Goal: Transaction & Acquisition: Book appointment/travel/reservation

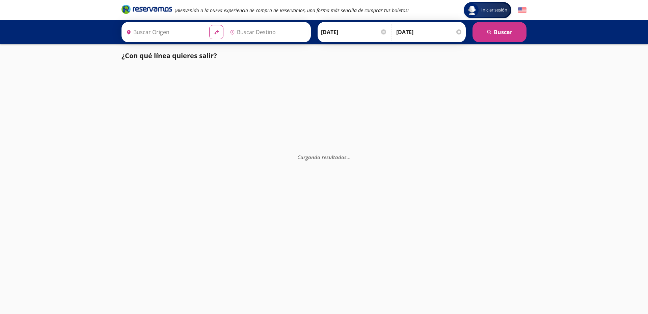
type input "[GEOGRAPHIC_DATA], [GEOGRAPHIC_DATA]"
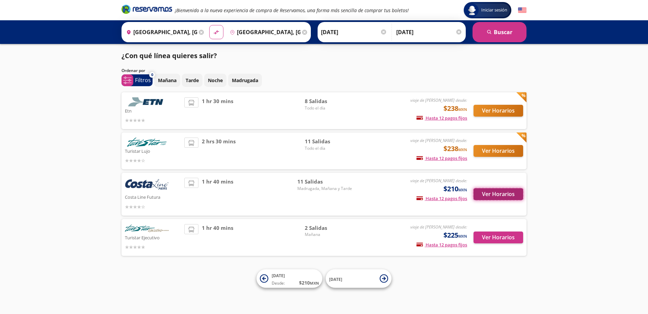
click at [485, 195] on button "Ver Horarios" at bounding box center [499, 194] width 50 height 12
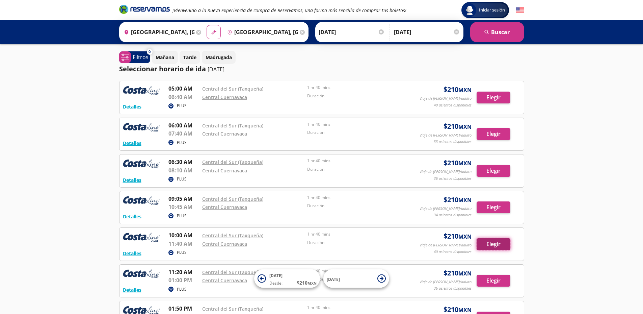
click at [499, 244] on button "Elegir" at bounding box center [494, 244] width 34 height 12
click at [490, 244] on button "Elegir" at bounding box center [494, 244] width 34 height 12
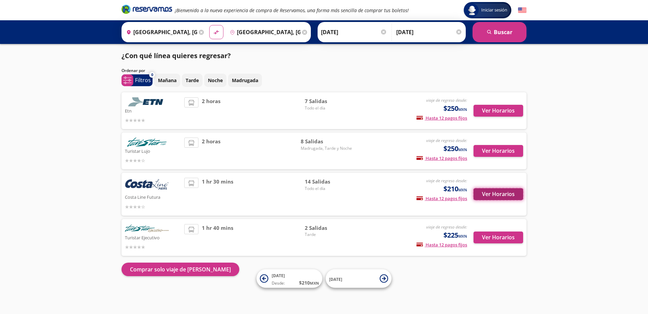
click at [485, 193] on button "Ver Horarios" at bounding box center [499, 194] width 50 height 12
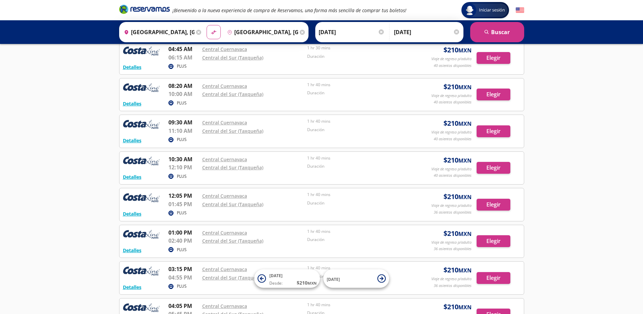
scroll to position [101, 0]
